Goal: Information Seeking & Learning: Learn about a topic

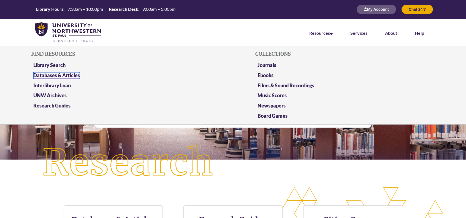
click at [46, 76] on link "Databases & Articles" at bounding box center [56, 75] width 46 height 7
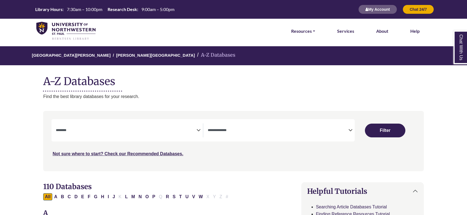
select select "Database Subject Filter"
select select "Database Types Filter"
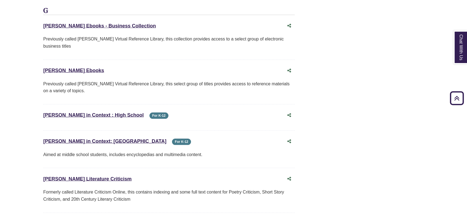
scroll to position [2069, 0]
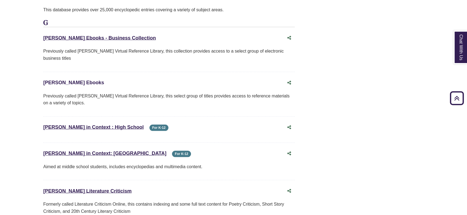
click at [65, 80] on link "Gale Ebooks This link opens in a new window" at bounding box center [73, 83] width 61 height 6
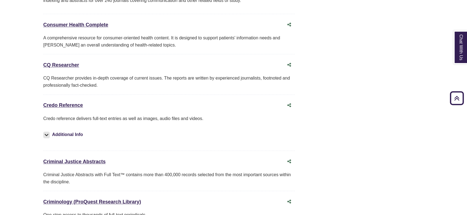
scroll to position [1274, 0]
click at [66, 103] on link "Credo Reference This link opens in a new window" at bounding box center [63, 106] width 40 height 6
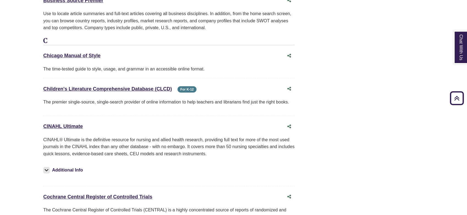
scroll to position [816, 0]
click at [136, 86] on link "Children's Literature Comprehensive Database (CLCD) This link opens in a new wi…" at bounding box center [107, 89] width 128 height 6
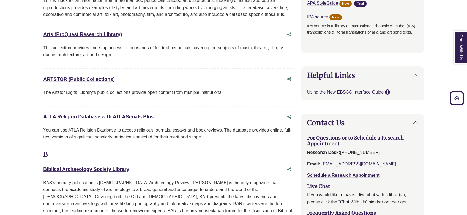
scroll to position [464, 0]
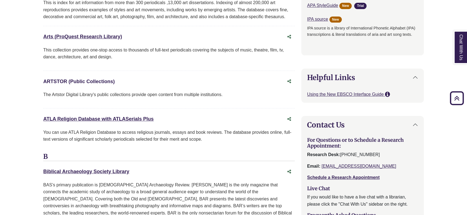
click at [94, 81] on link "ARTSTOR (Public Collections) This link opens in a new window" at bounding box center [79, 82] width 72 height 6
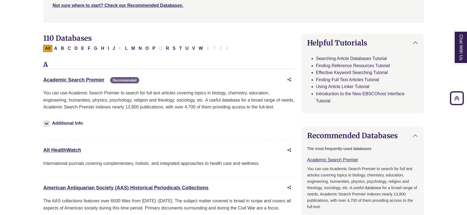
scroll to position [147, 0]
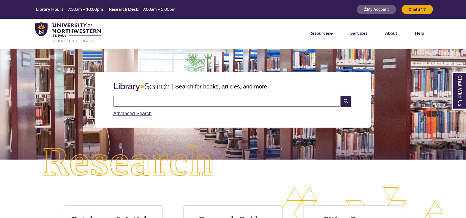
click at [158, 103] on input "text" at bounding box center [226, 100] width 227 height 11
type input "**********"
